Goal: Task Accomplishment & Management: Manage account settings

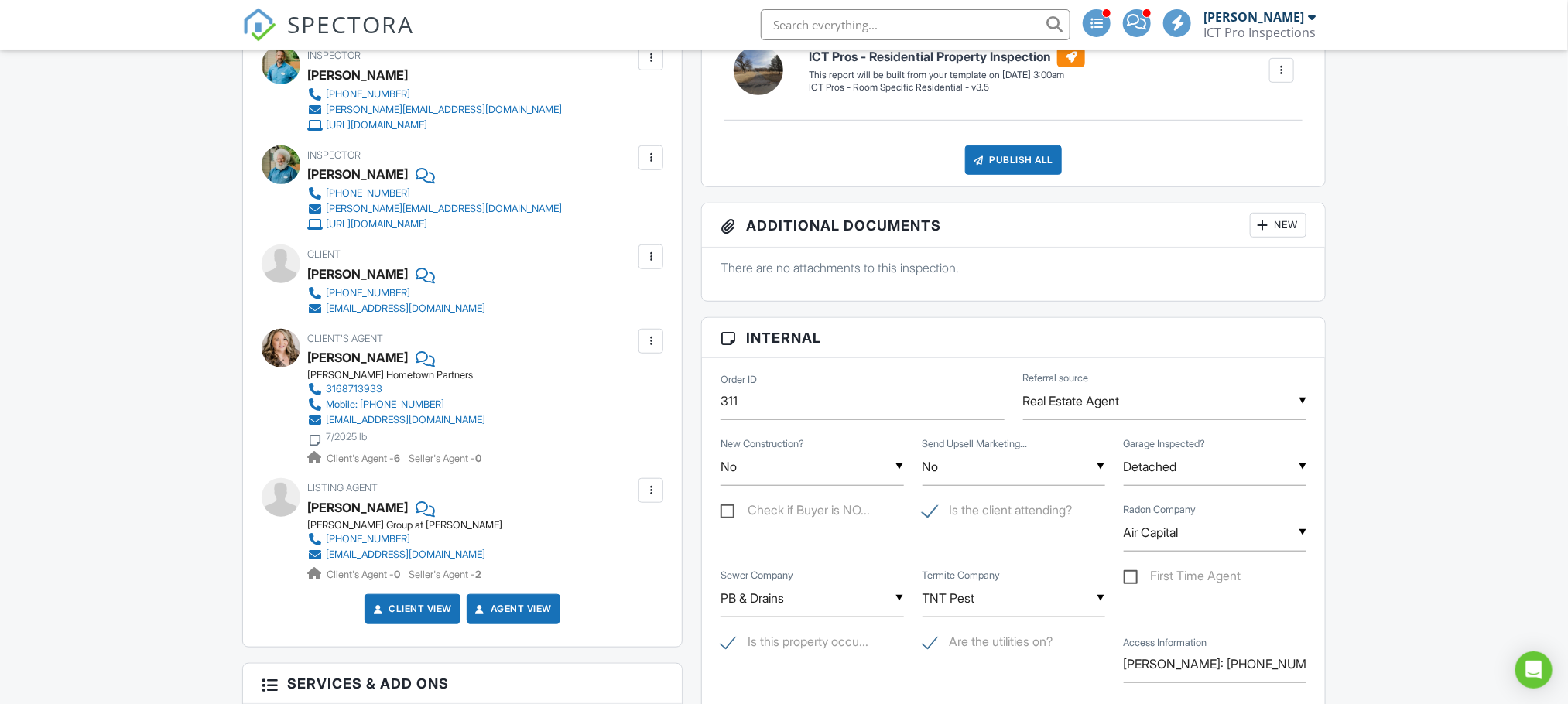
scroll to position [812, 0]
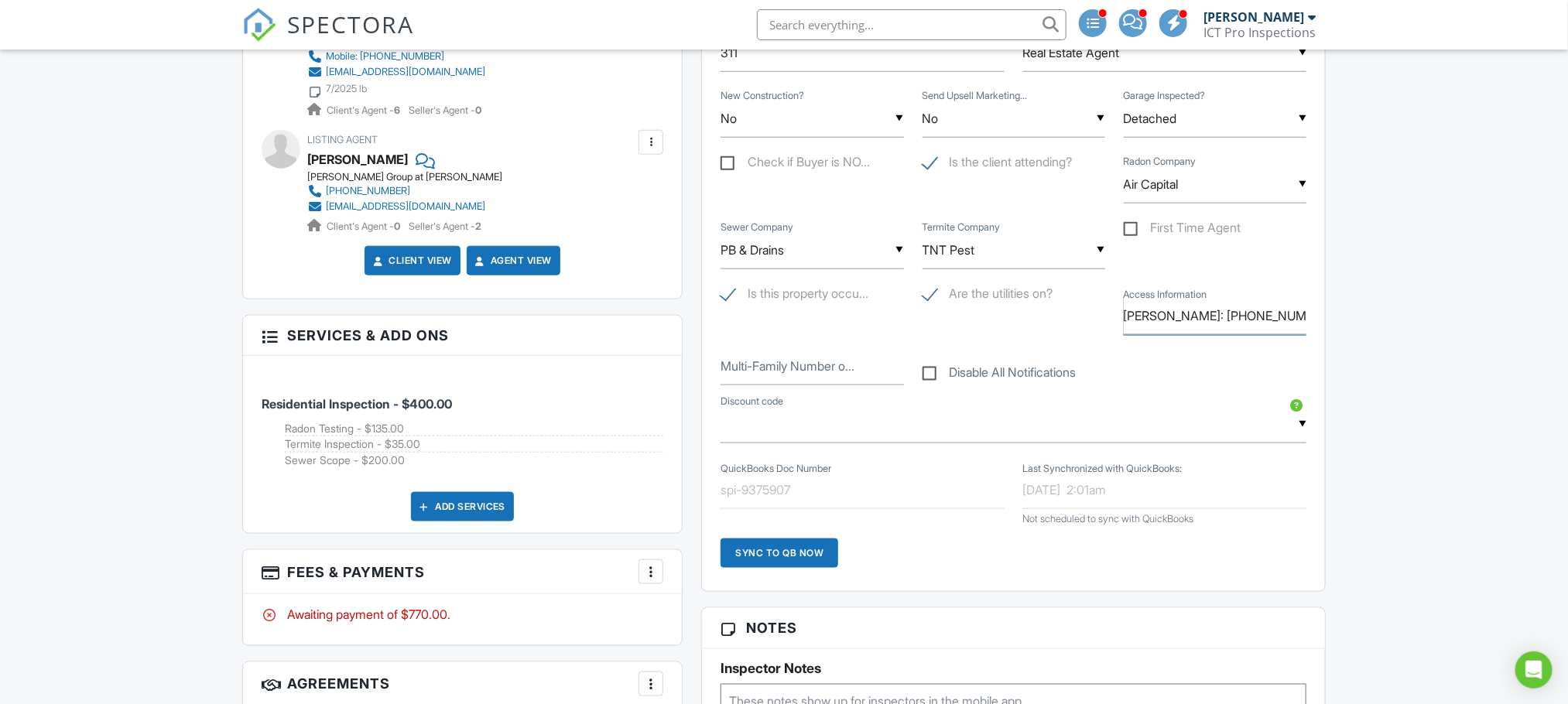
click at [1192, 314] on input "Amanda LaFever: 316-888-8192" at bounding box center [1215, 315] width 183 height 38
type input "CBS Code is 1574986"
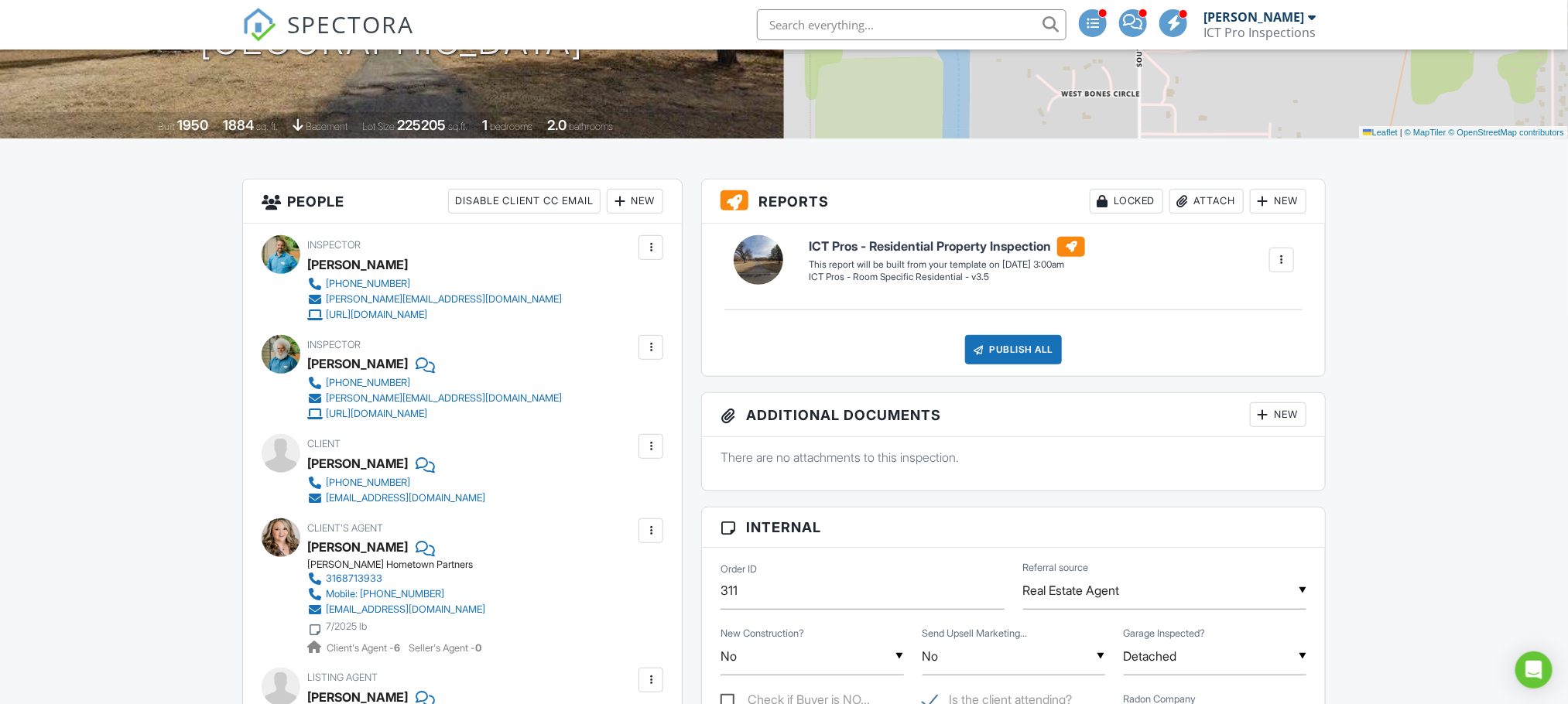
scroll to position [0, 0]
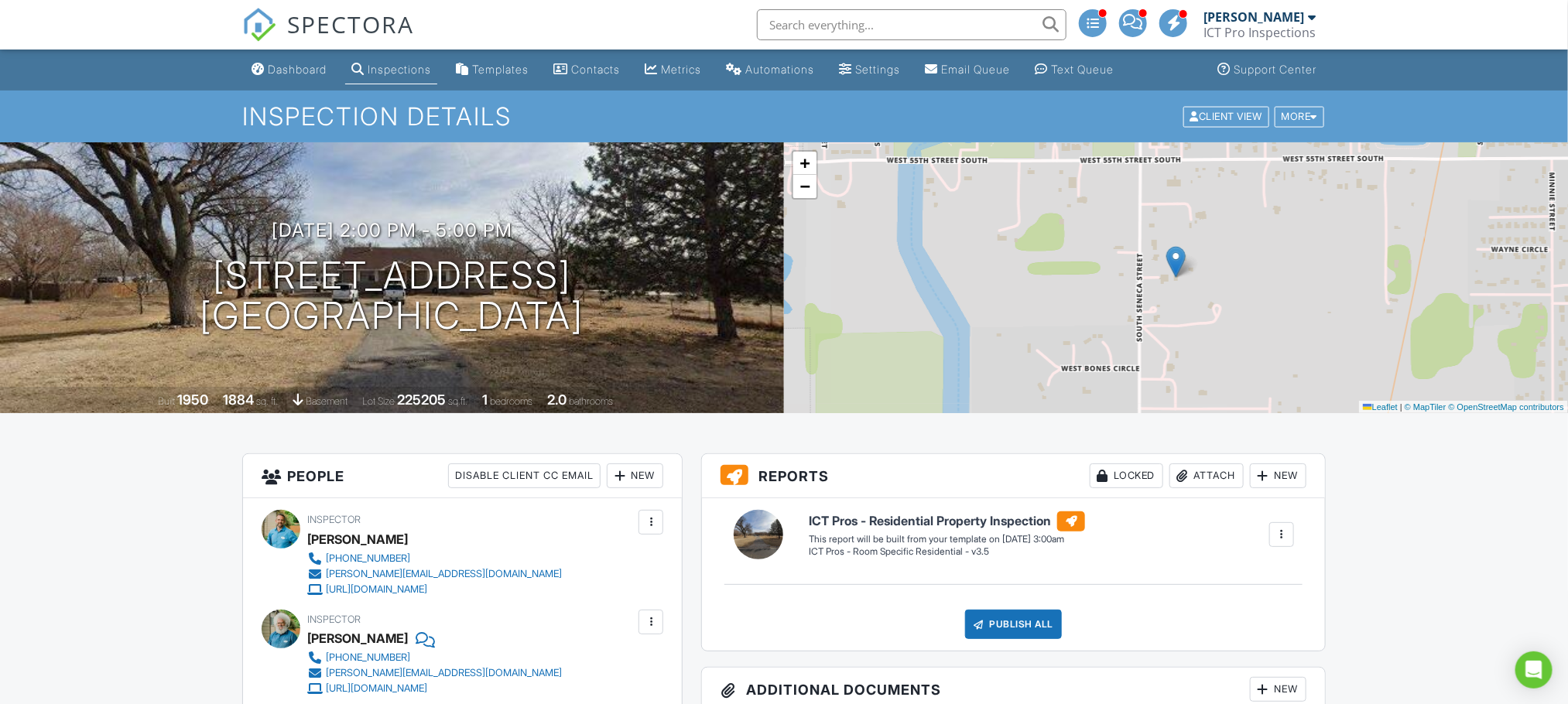
click at [383, 74] on div "Inspections" at bounding box center [399, 69] width 64 height 13
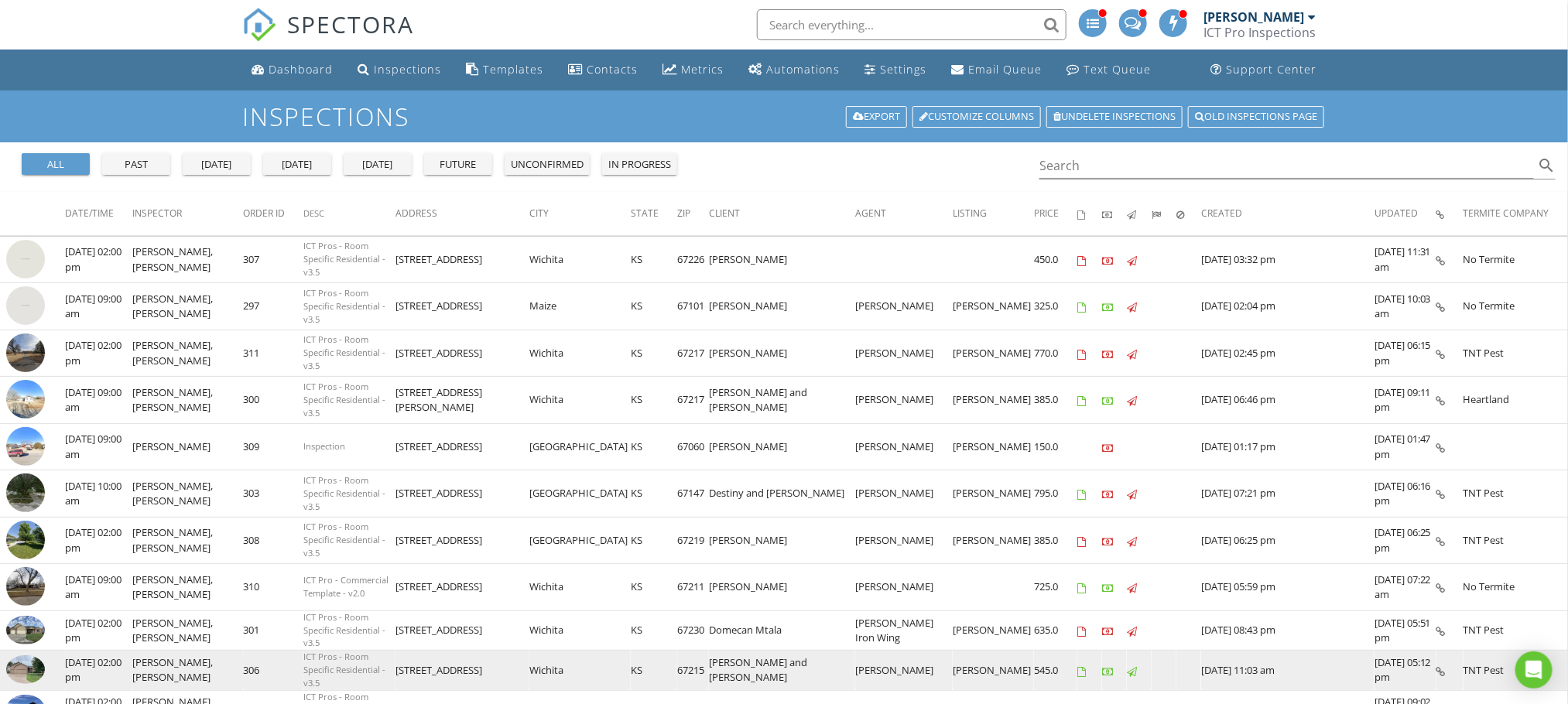
click at [29, 668] on img at bounding box center [26, 670] width 39 height 30
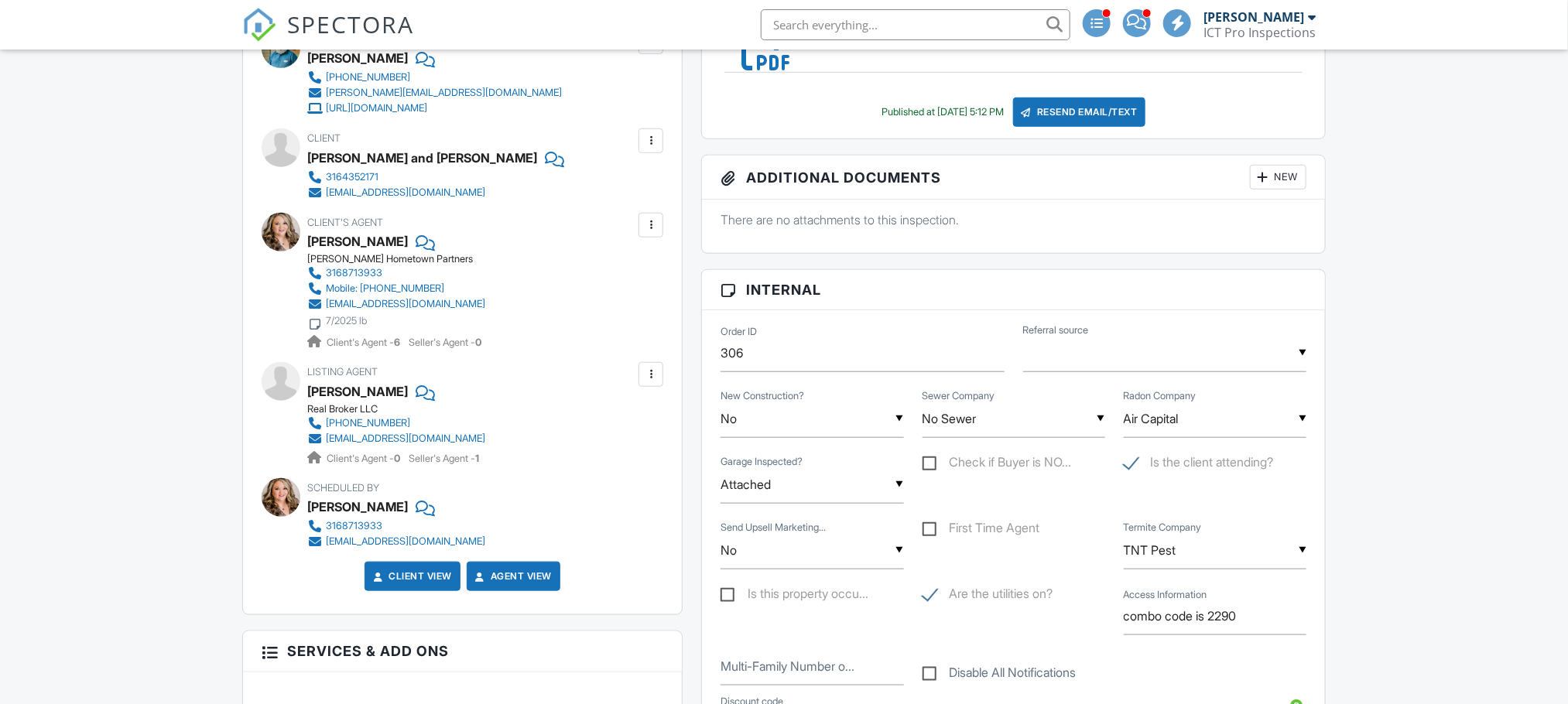
scroll to position [580, 0]
click at [1132, 362] on input "text" at bounding box center [1165, 353] width 283 height 38
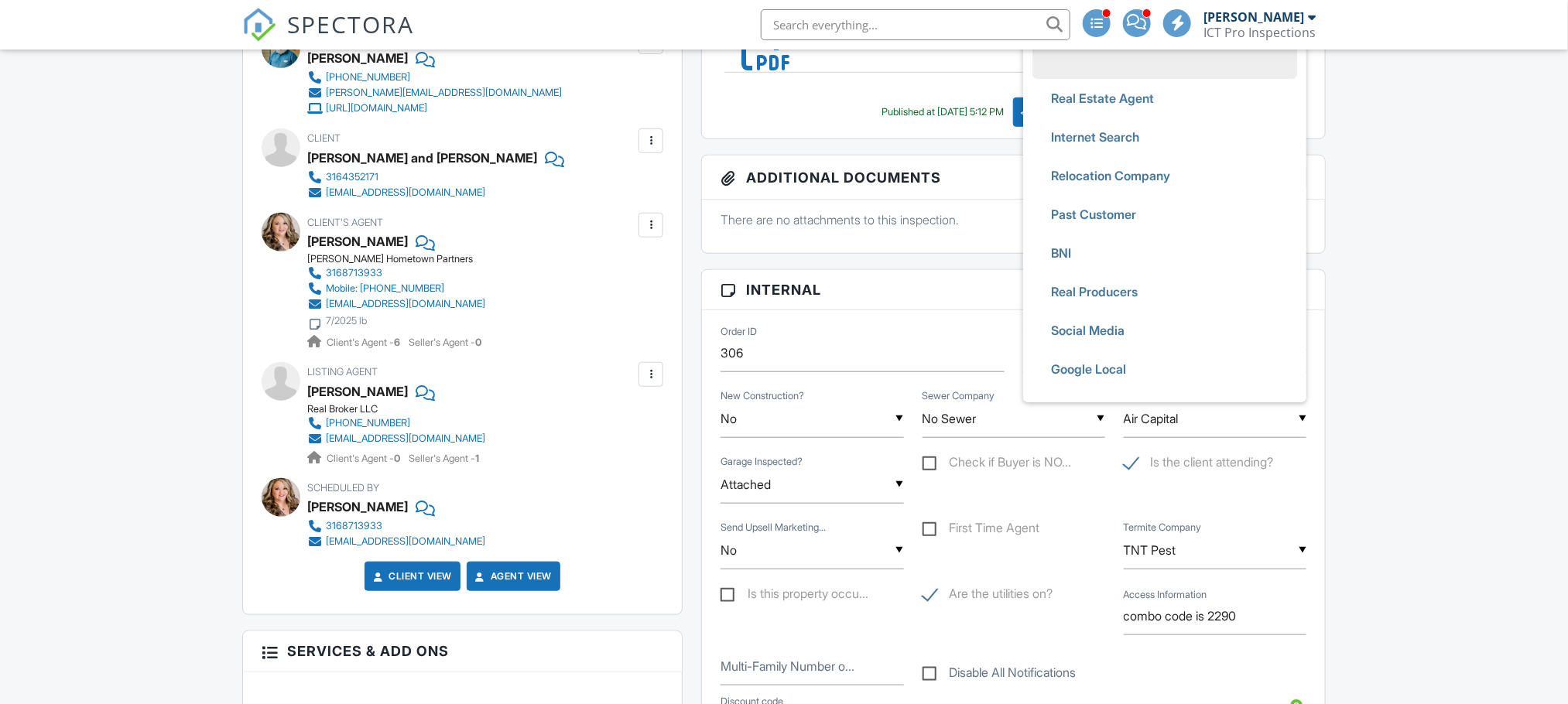
scroll to position [0, 0]
click at [1100, 91] on span "Real Estate Agent" at bounding box center [1102, 98] width 128 height 39
type input "Real Estate Agent"
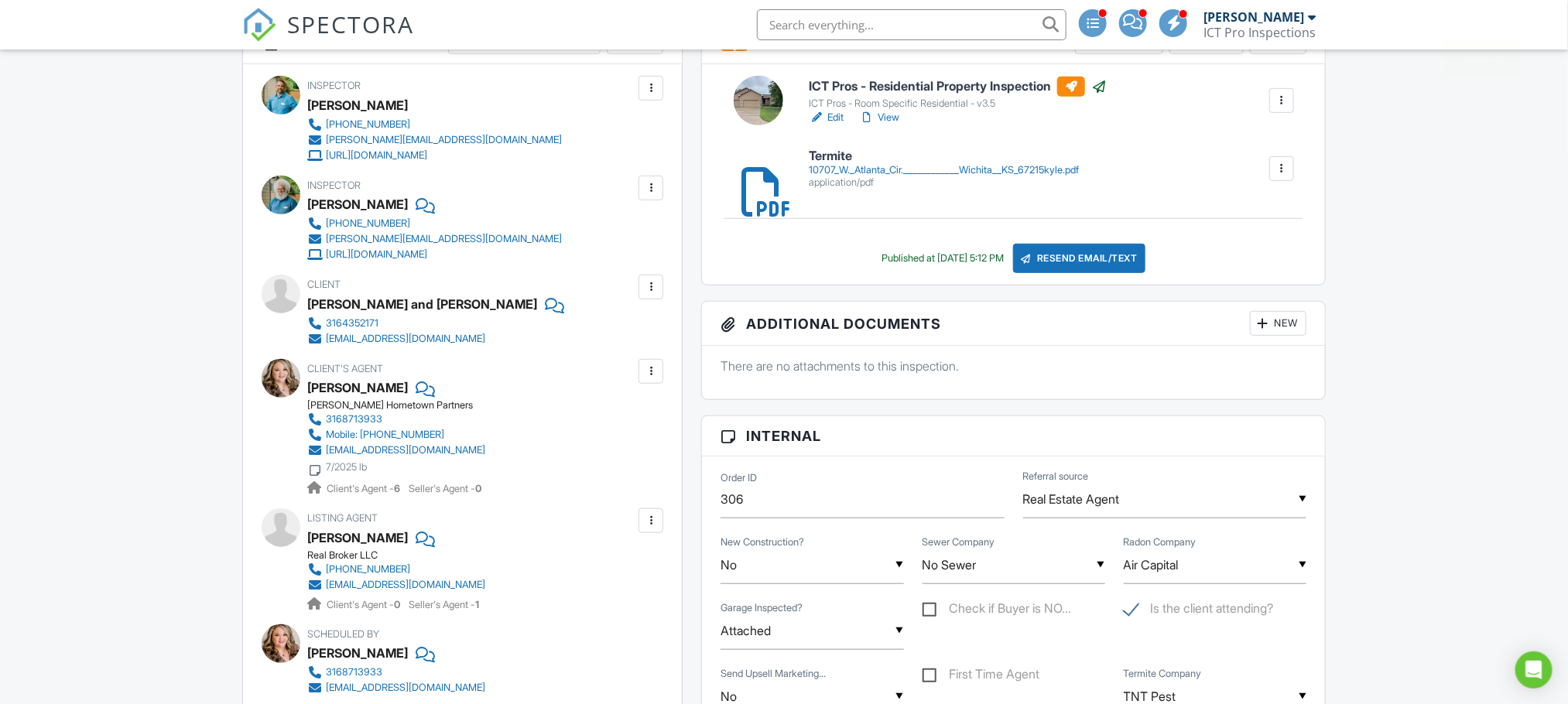
scroll to position [232, 0]
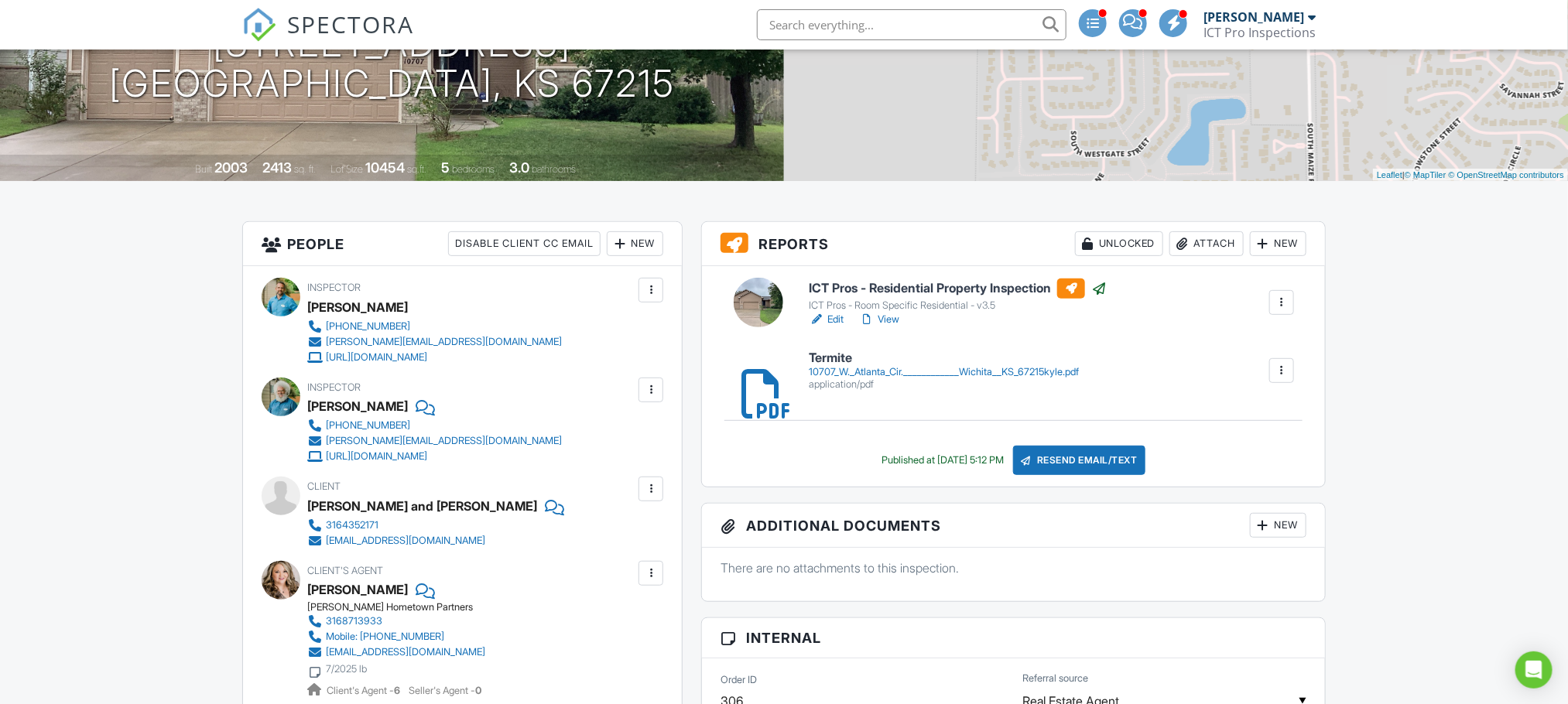
click at [829, 321] on link "Edit" at bounding box center [827, 319] width 35 height 16
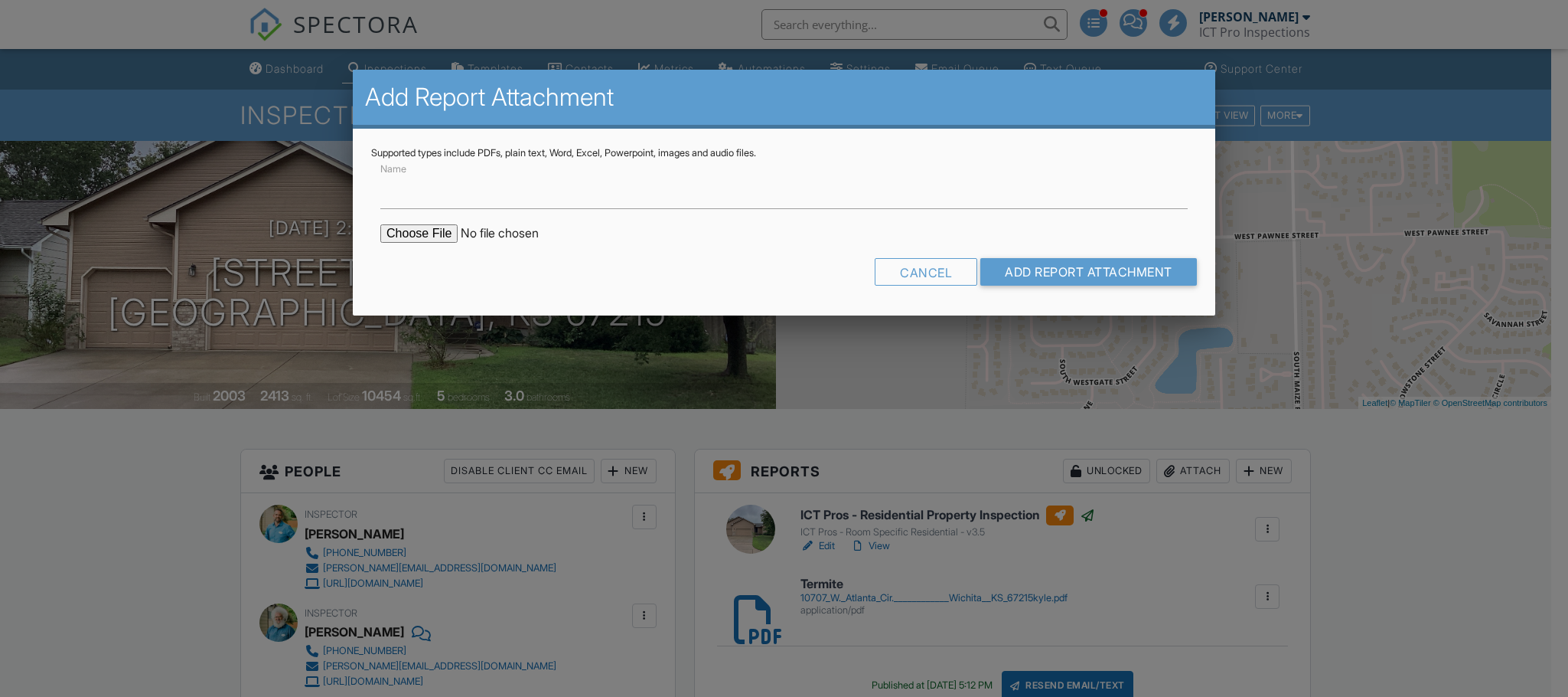
click at [464, 191] on input "Name" at bounding box center [784, 189] width 807 height 38
type input "Radon"
click at [419, 220] on form "Name Radon Cancel Add Report Attachment" at bounding box center [784, 228] width 826 height 138
click at [421, 230] on input "file" at bounding box center [510, 233] width 261 height 18
type input "C:\fakepath\10707 W. Atlanta cir.pdf"
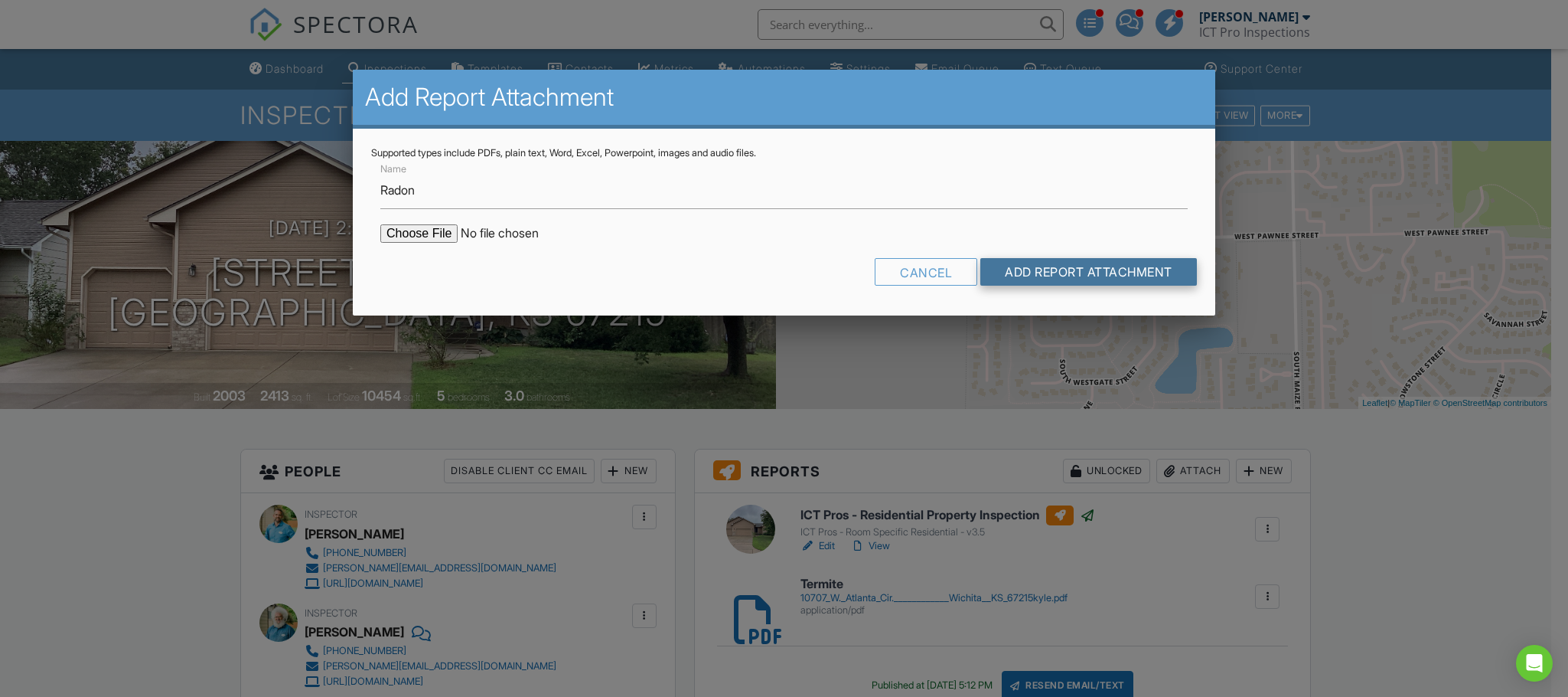
click at [1061, 273] on input "Add Report Attachment" at bounding box center [1088, 272] width 217 height 27
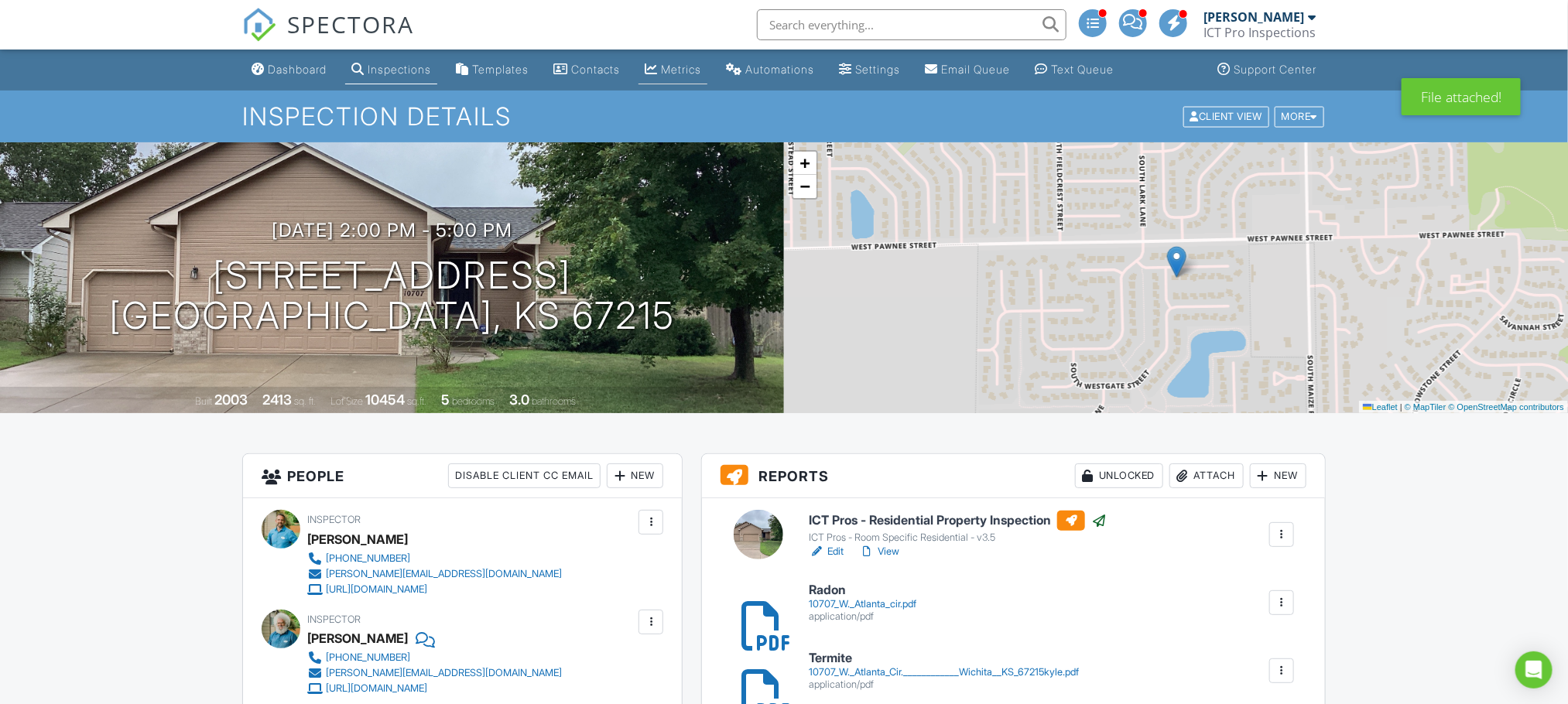
click at [686, 63] on div "Metrics" at bounding box center [681, 69] width 41 height 13
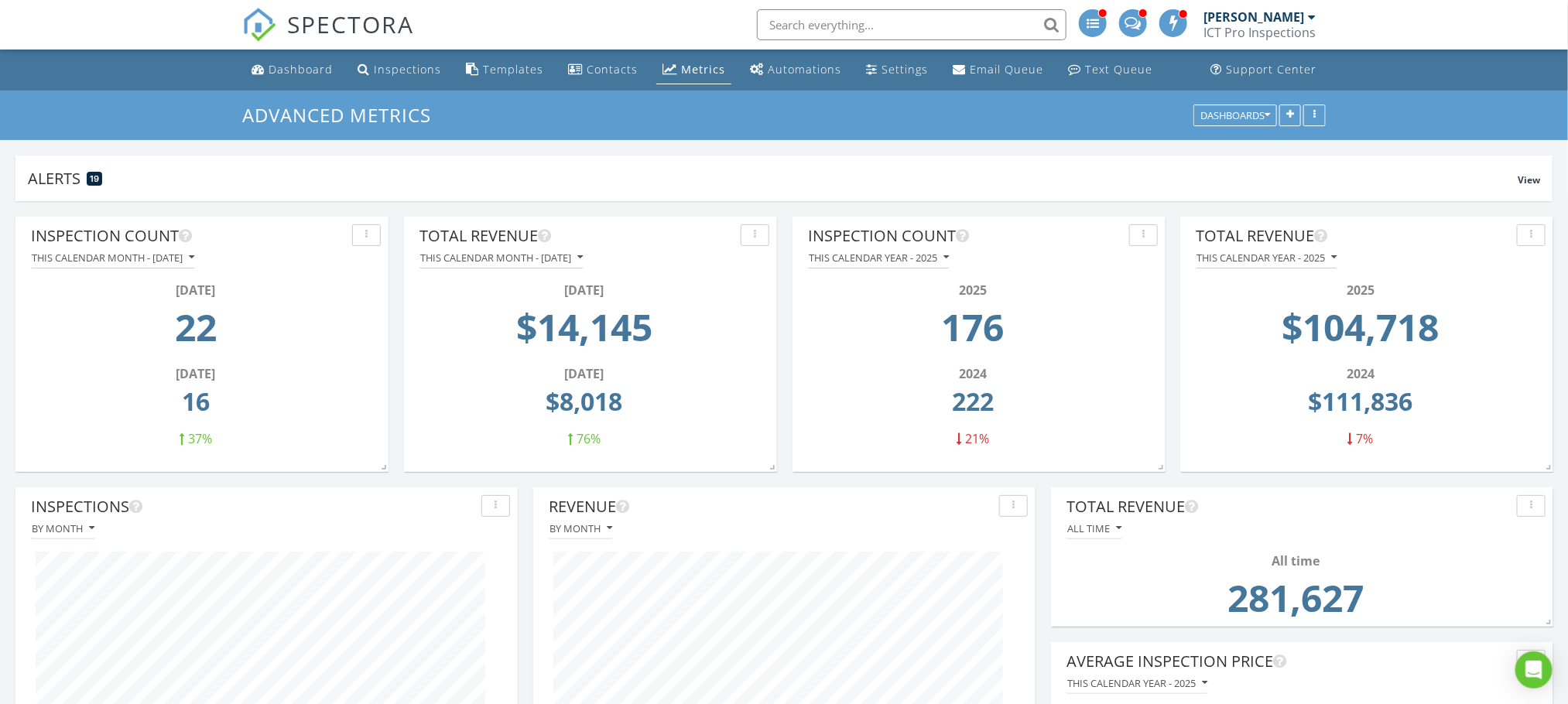
click at [1136, 21] on span at bounding box center [1133, 21] width 17 height 14
